Goal: Task Accomplishment & Management: Manage account settings

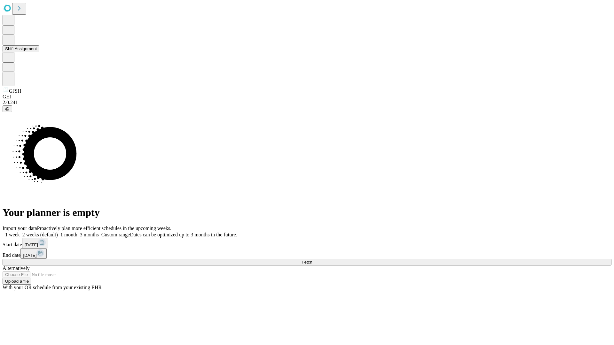
click at [39, 52] on button "Shift Assignment" at bounding box center [21, 48] width 37 height 7
